Goal: Task Accomplishment & Management: Use online tool/utility

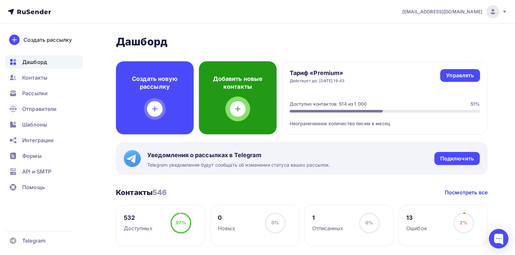
click at [235, 108] on icon at bounding box center [238, 109] width 8 height 8
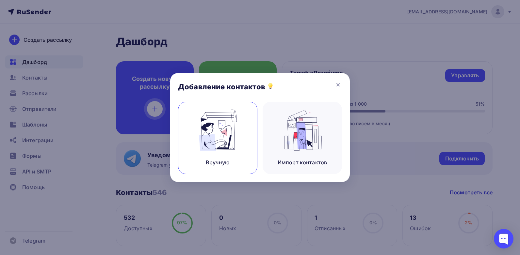
click at [217, 147] on img at bounding box center [218, 130] width 44 height 41
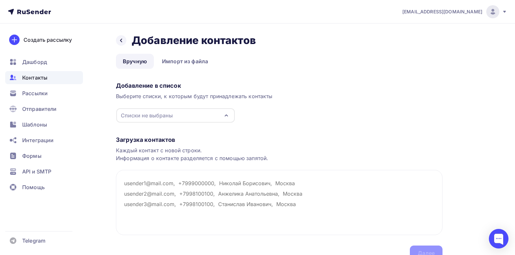
click at [157, 114] on div "Списки не выбраны" at bounding box center [147, 116] width 52 height 8
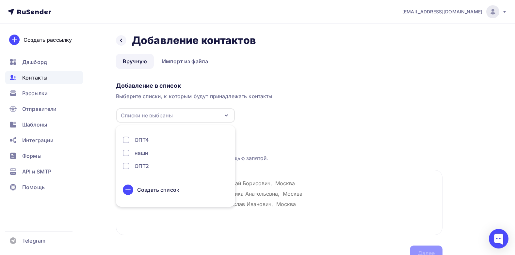
click at [124, 166] on div at bounding box center [126, 166] width 7 height 7
click at [264, 145] on div "Загрузка контактов Каждый контакт с новой строки. Информация о контакте разделя…" at bounding box center [279, 192] width 326 height 138
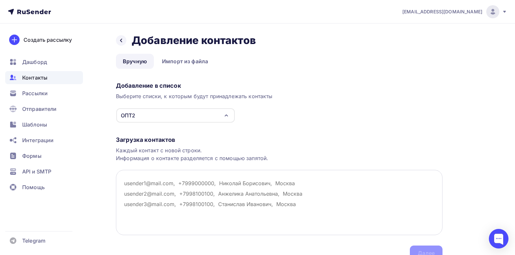
click at [149, 185] on textarea at bounding box center [279, 202] width 326 height 65
paste textarea "Kovalev.d.d@yandex.ru"
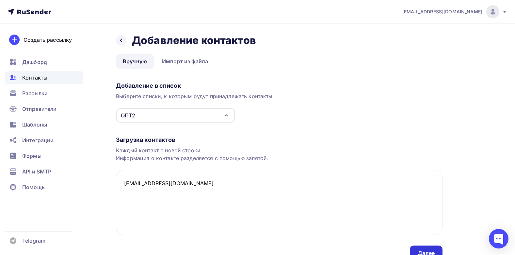
type textarea "Kovalev.d.d@yandex.ru"
click at [420, 250] on div "Далее" at bounding box center [426, 254] width 17 height 8
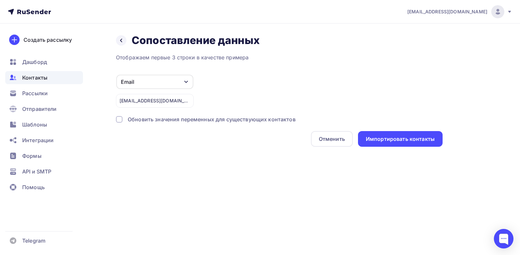
click at [188, 82] on icon "button" at bounding box center [185, 81] width 5 height 5
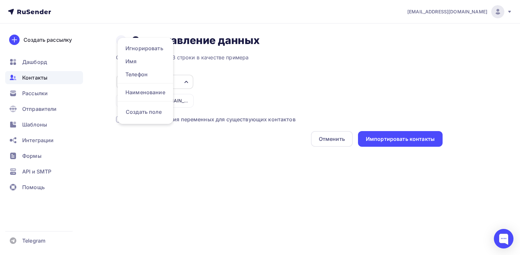
click at [188, 82] on icon "button" at bounding box center [185, 81] width 5 height 5
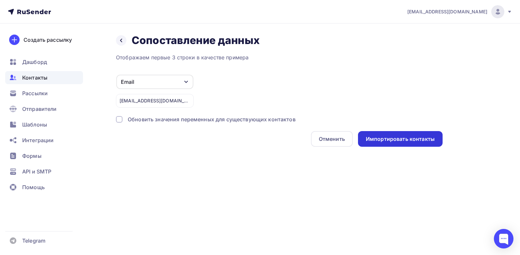
click at [413, 138] on div "Импортировать контакты" at bounding box center [400, 139] width 69 height 8
